Goal: Book appointment/travel/reservation

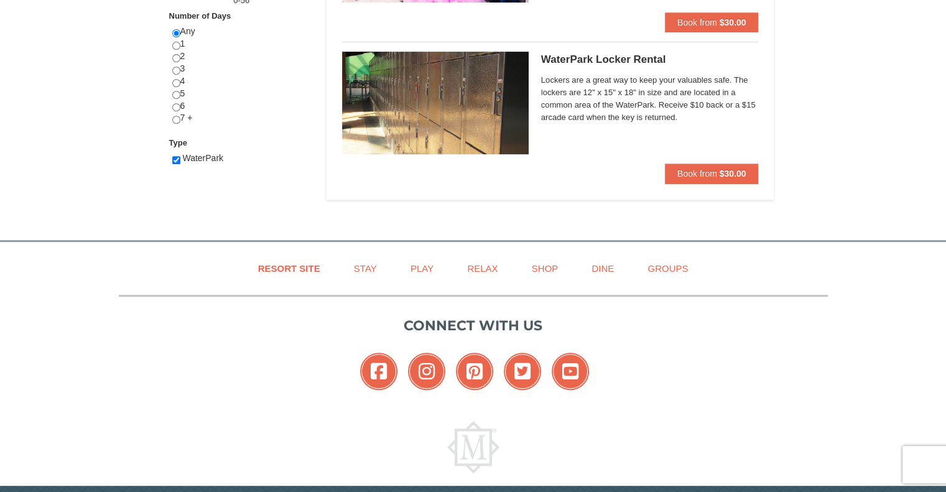
scroll to position [581, 0]
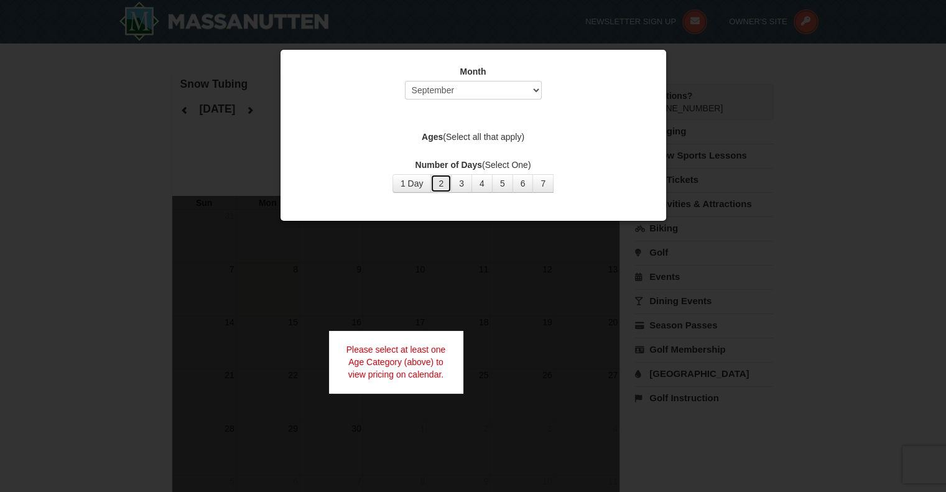
click at [438, 182] on button "2" at bounding box center [440, 183] width 21 height 19
click at [537, 88] on select "Select September October November December January February March April May Jun…" at bounding box center [473, 90] width 137 height 19
select select "12"
click at [405, 81] on select "Select September October November December January February March April May Jun…" at bounding box center [473, 90] width 137 height 19
click at [444, 182] on button "2" at bounding box center [440, 183] width 21 height 19
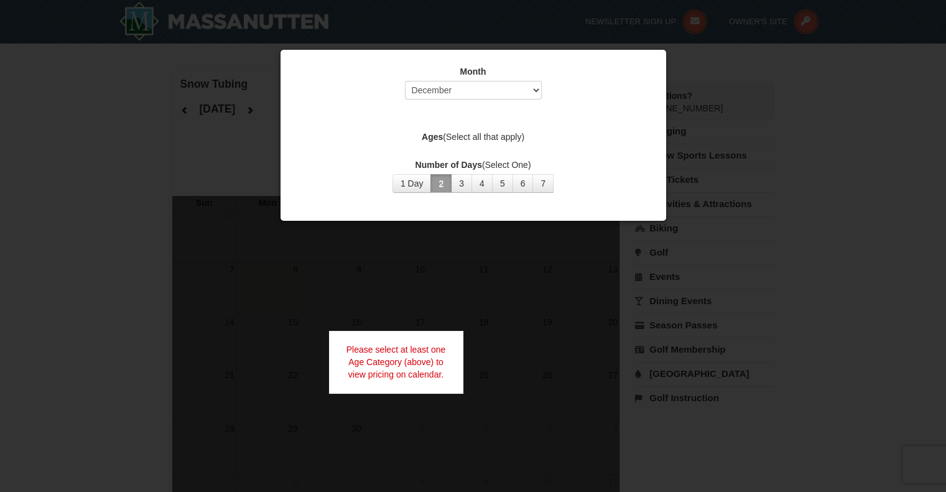
click at [462, 142] on label "Ages (Select all that apply)" at bounding box center [473, 137] width 354 height 12
click at [453, 131] on label "Ages (Select all that apply)" at bounding box center [473, 137] width 354 height 12
click at [419, 135] on label "Ages (Select all that apply)" at bounding box center [473, 137] width 354 height 12
click at [484, 133] on label "Ages (Select all that apply)" at bounding box center [473, 137] width 354 height 12
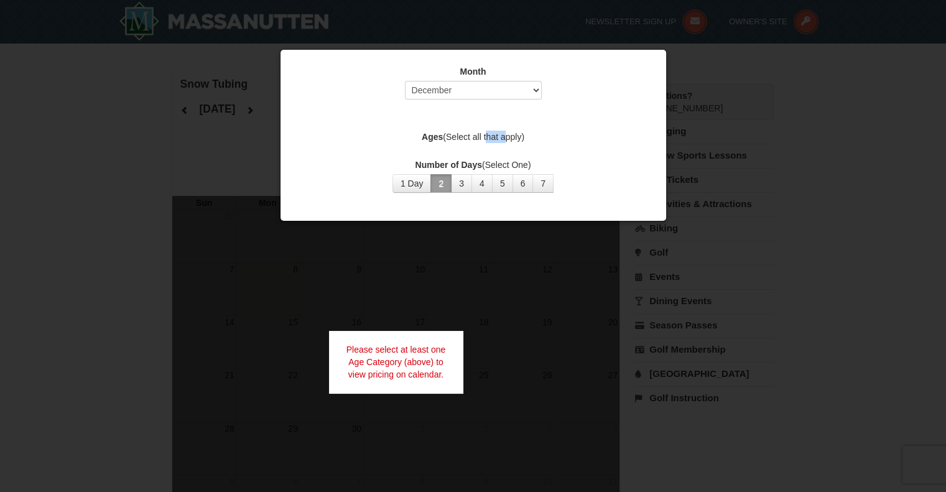
click at [484, 133] on label "Ages (Select all that apply)" at bounding box center [473, 137] width 354 height 12
click at [440, 331] on div "Please select at least one Age Category (above) to view pricing on calendar." at bounding box center [396, 362] width 134 height 62
click at [541, 282] on div at bounding box center [473, 246] width 946 height 492
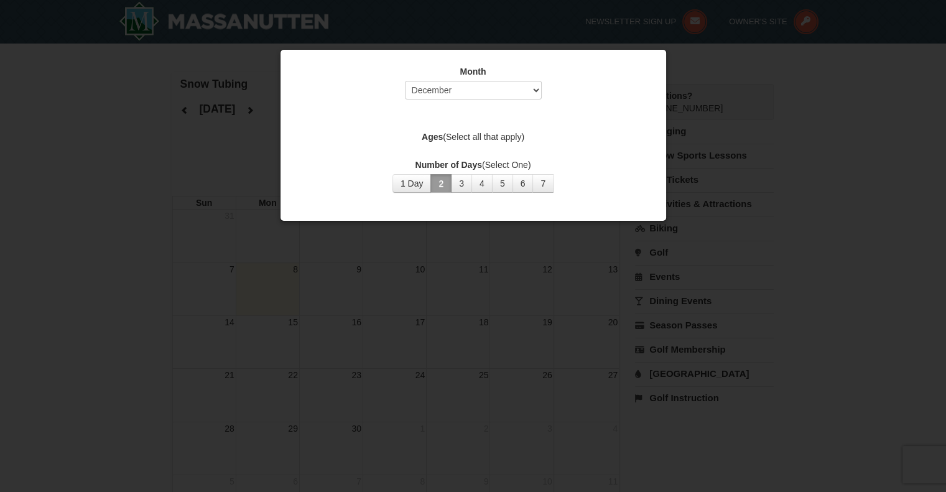
click at [679, 165] on div at bounding box center [473, 246] width 946 height 492
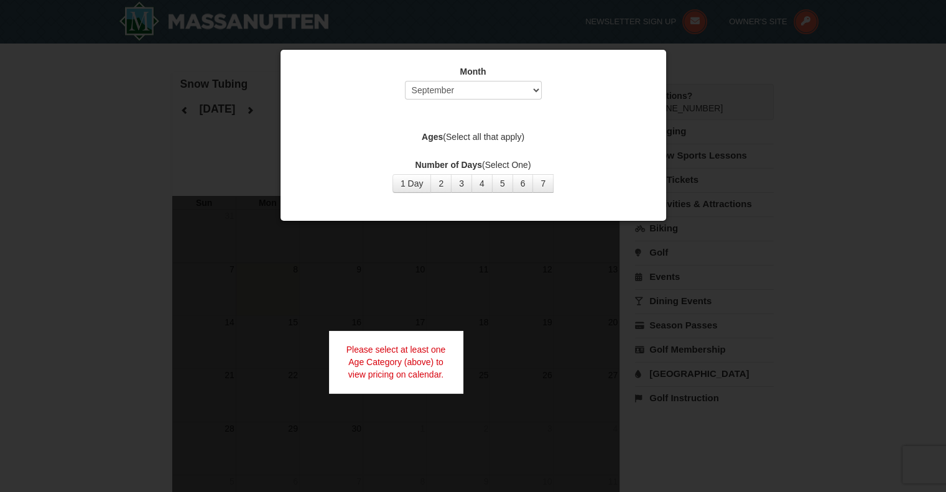
click at [393, 354] on div "Please select at least one Age Category (above) to view pricing on calendar." at bounding box center [396, 362] width 134 height 62
click at [527, 88] on select "Select September October November December January February March April May Jun…" at bounding box center [473, 90] width 137 height 19
select select "12"
click at [405, 81] on select "Select September October November December January February March April May Jun…" at bounding box center [473, 90] width 137 height 19
click at [438, 181] on button "2" at bounding box center [440, 183] width 21 height 19
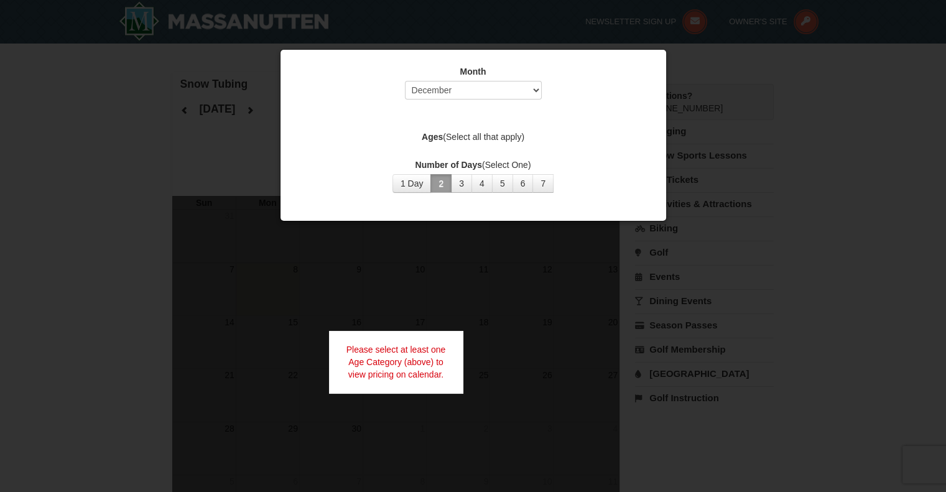
click at [443, 182] on button "2" at bounding box center [440, 183] width 21 height 19
click at [444, 137] on label "Ages (Select all that apply)" at bounding box center [473, 137] width 354 height 12
click at [431, 137] on strong "Ages" at bounding box center [432, 137] width 21 height 10
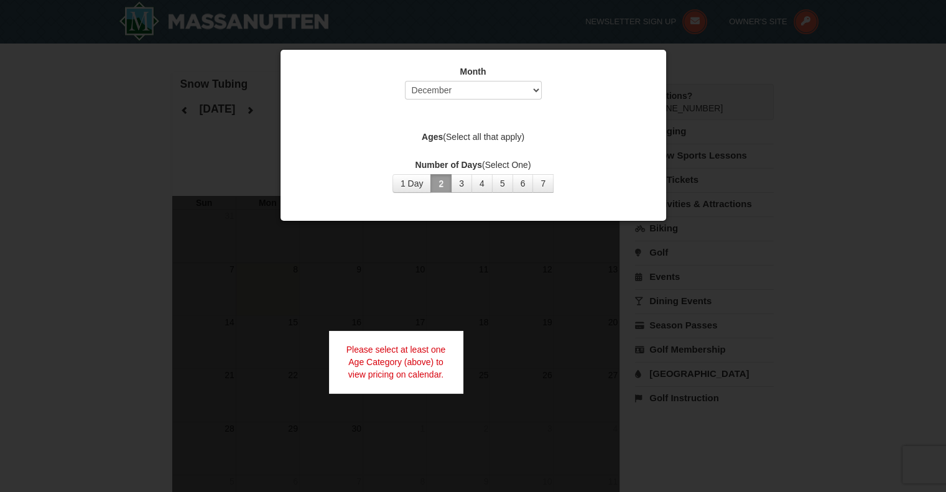
click at [434, 149] on div "Month Select September October November December January February March April M…" at bounding box center [473, 129] width 373 height 146
click at [517, 147] on div "Month Select September October November December January February March April M…" at bounding box center [473, 129] width 373 height 146
click at [477, 152] on div "Month Select September October November December January February March April M…" at bounding box center [473, 129] width 373 height 146
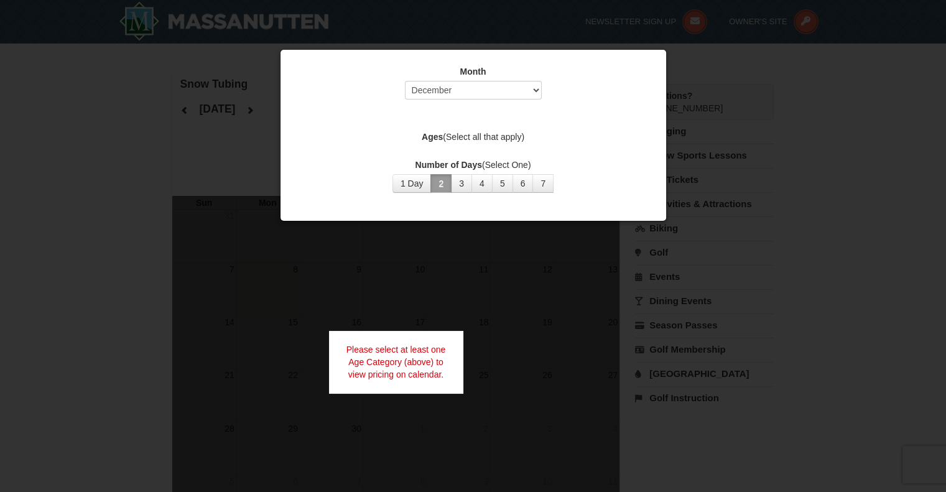
click at [479, 145] on div "Ages (Select all that apply)" at bounding box center [473, 139] width 354 height 16
click at [530, 316] on div at bounding box center [473, 246] width 946 height 492
click at [475, 252] on div at bounding box center [473, 246] width 946 height 492
